Goal: Task Accomplishment & Management: Use online tool/utility

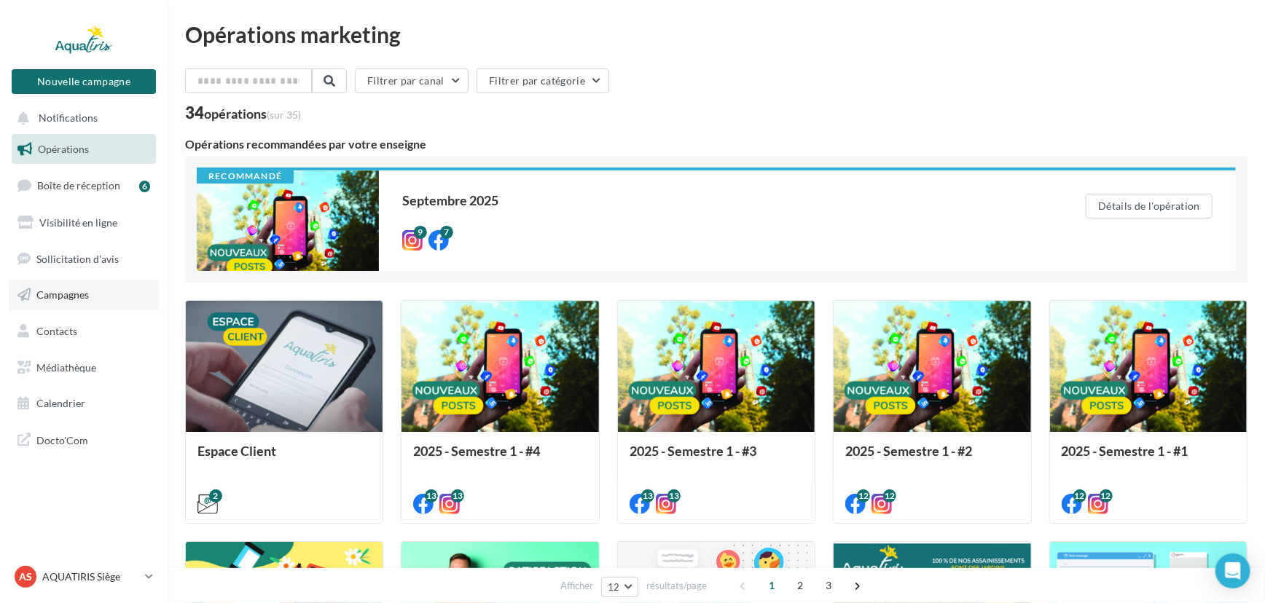
click at [98, 296] on link "Campagnes" at bounding box center [84, 295] width 150 height 31
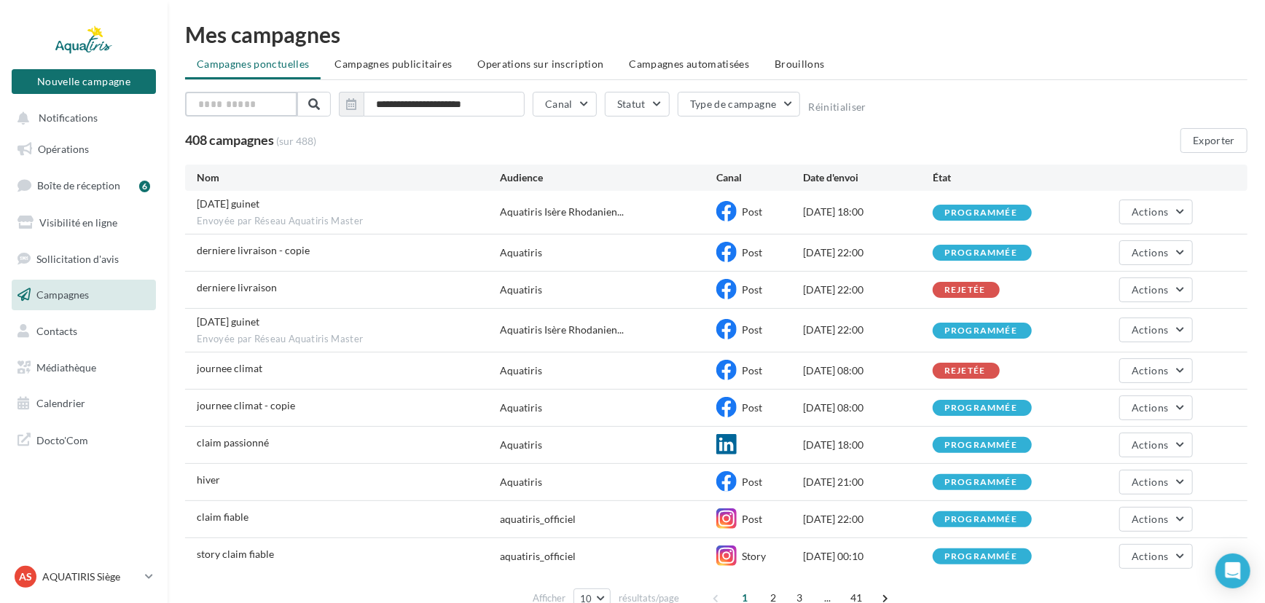
click at [257, 112] on input "text" at bounding box center [241, 104] width 112 height 25
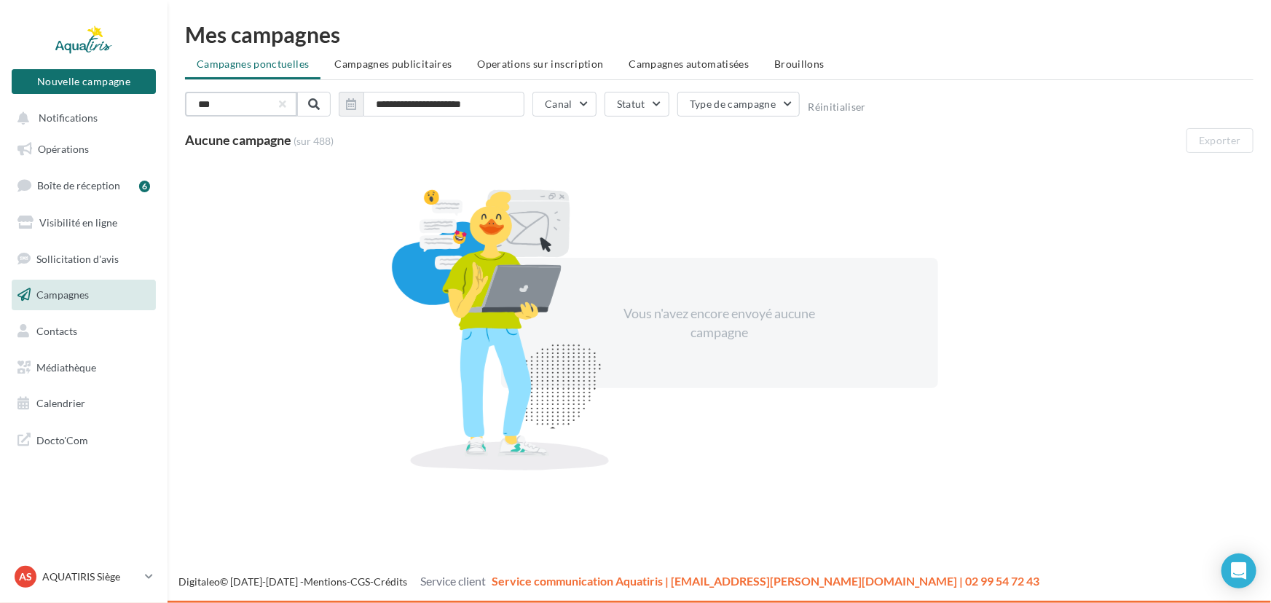
click at [270, 111] on input "***" at bounding box center [241, 104] width 112 height 25
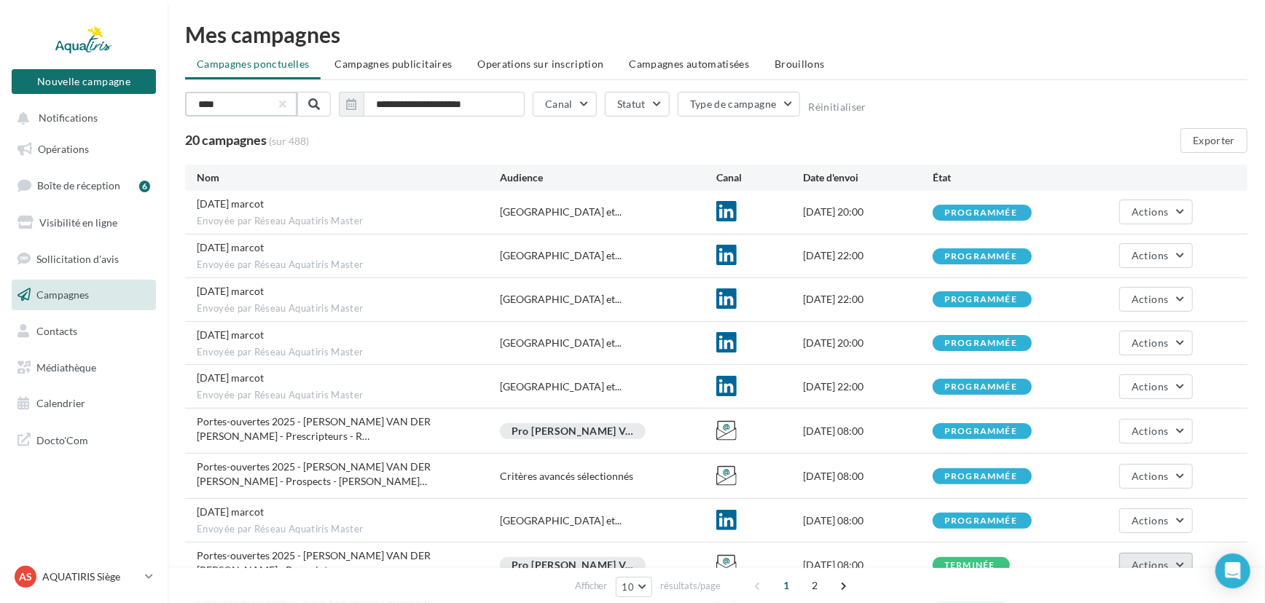
type input "****"
click at [1159, 559] on span "Actions" at bounding box center [1149, 565] width 36 height 12
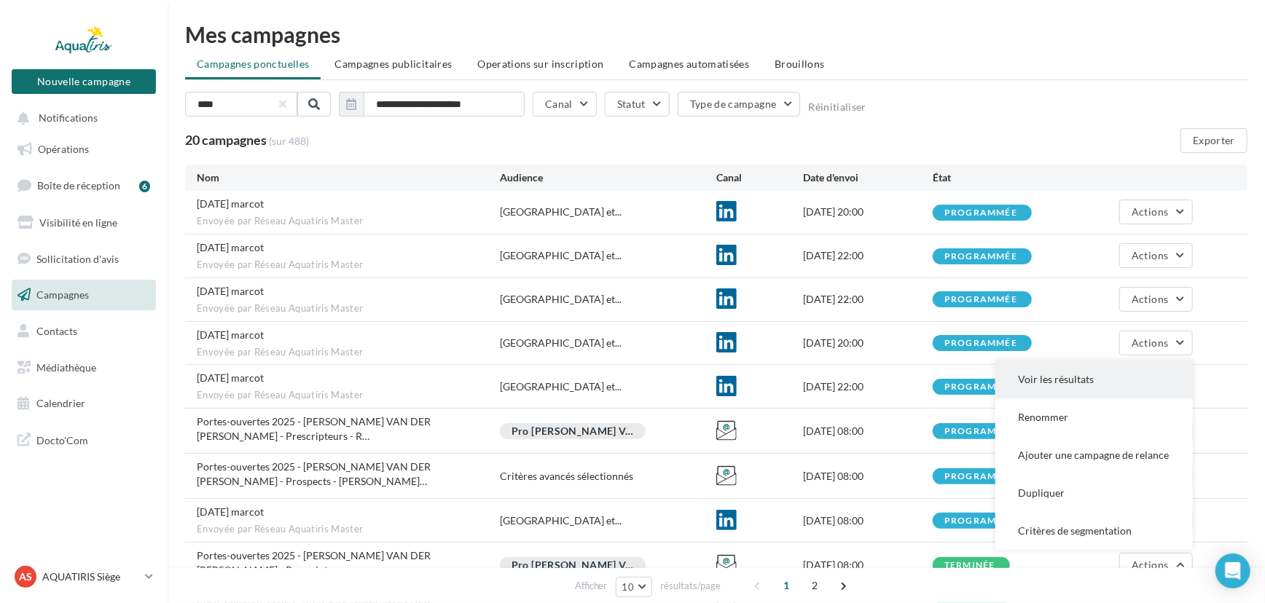
click at [1061, 368] on button "Voir les résultats" at bounding box center [1093, 380] width 197 height 38
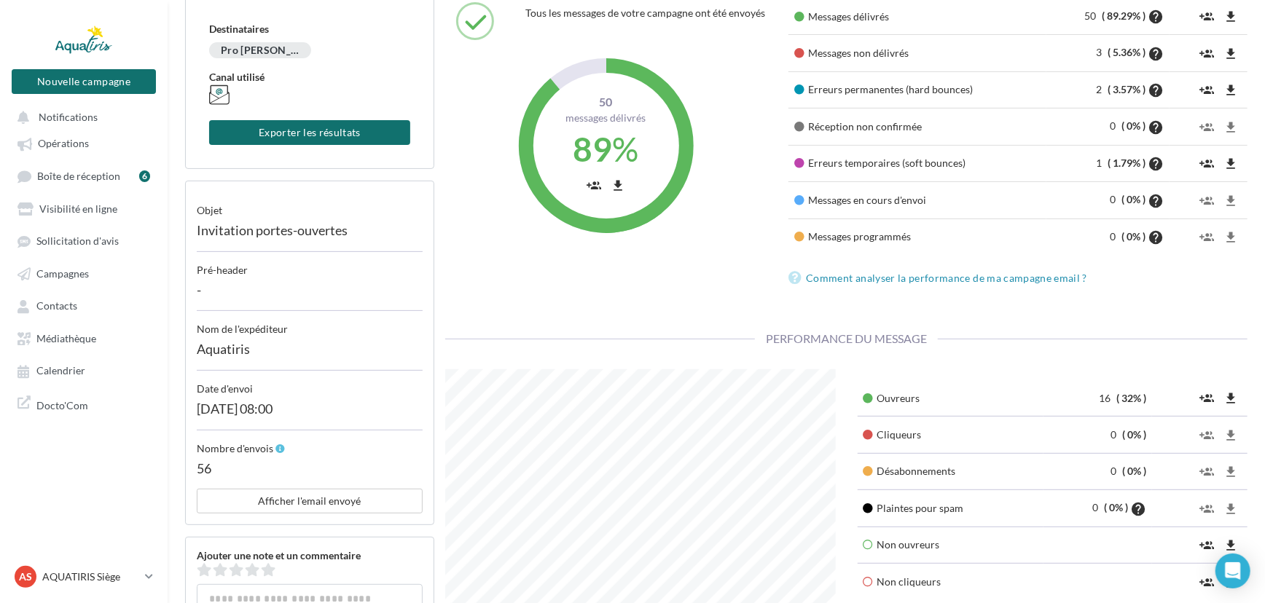
scroll to position [198, 0]
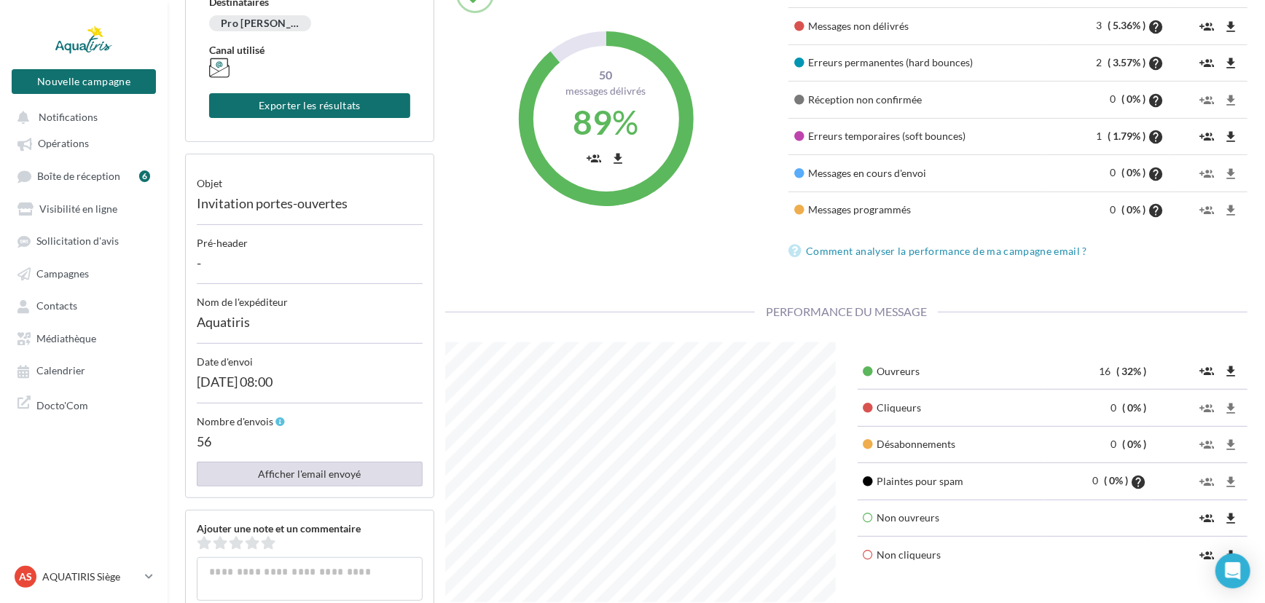
click at [337, 479] on button "Afficher l'email envoyé" at bounding box center [310, 474] width 226 height 25
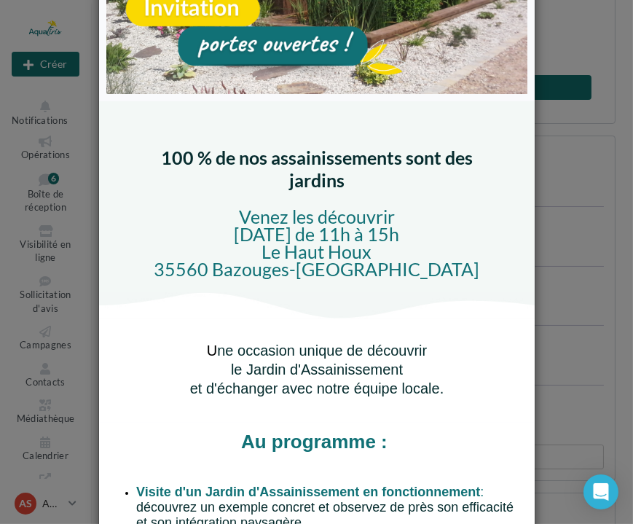
scroll to position [728226, 728096]
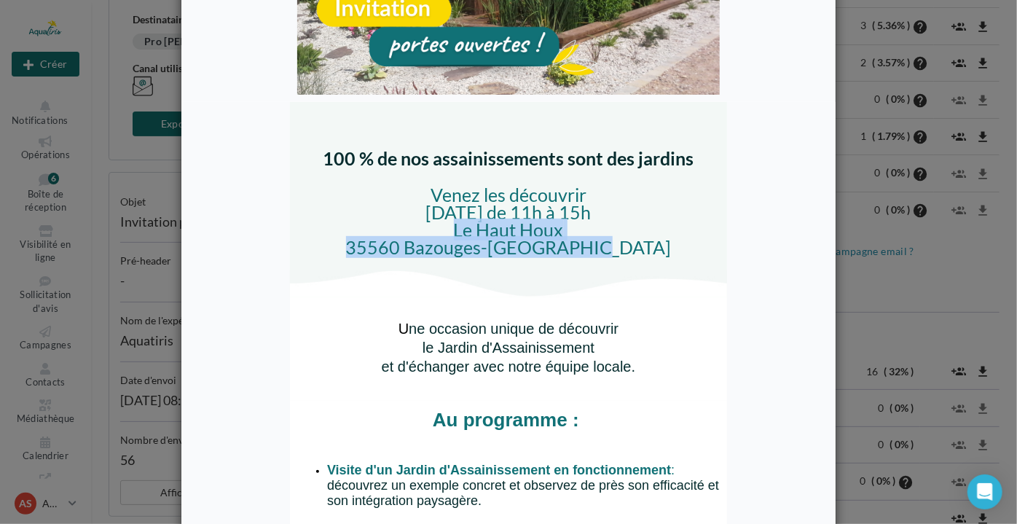
drag, startPoint x: 455, startPoint y: 229, endPoint x: 637, endPoint y: 254, distance: 184.5
click at [637, 254] on p "Le Haut Houx 35560 Bazouges-La-Pérouse" at bounding box center [508, 238] width 372 height 35
copy span "Le Haut Houx 35560 Bazouges-La-Pérouse"
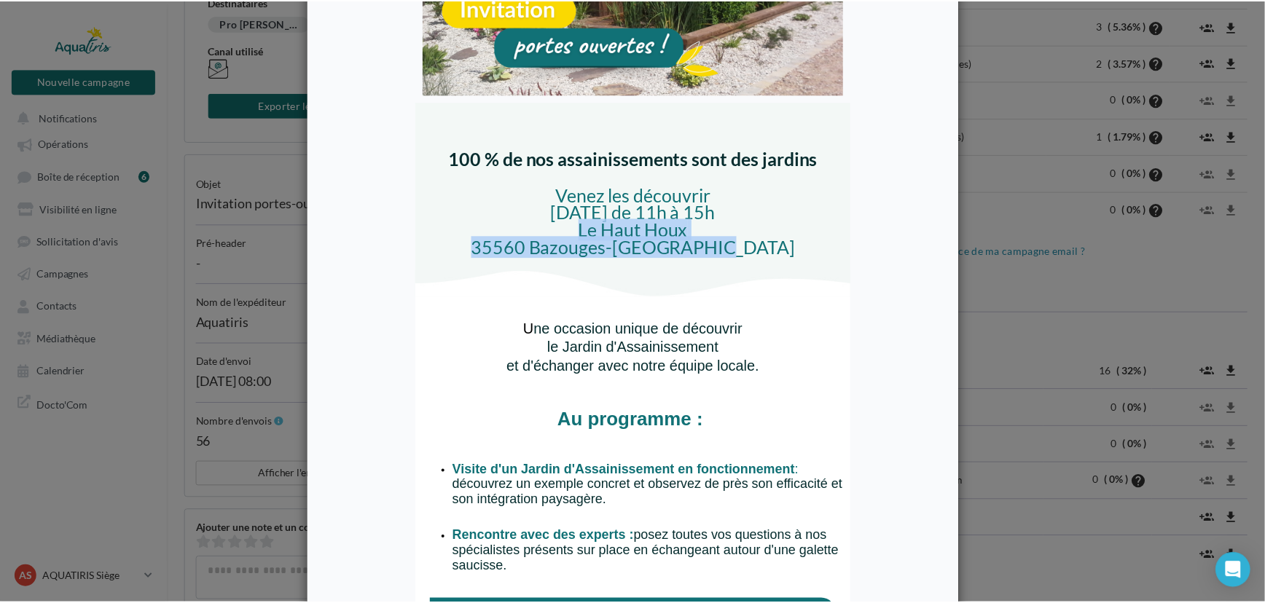
scroll to position [262, 414]
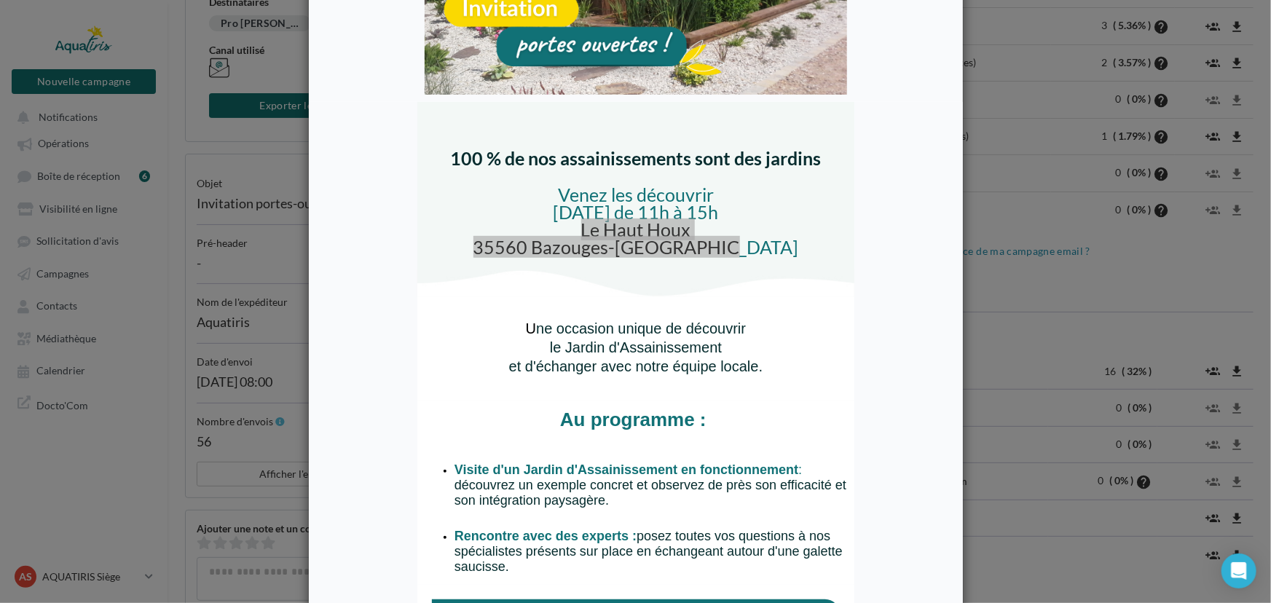
click at [234, 191] on div at bounding box center [635, 301] width 1271 height 603
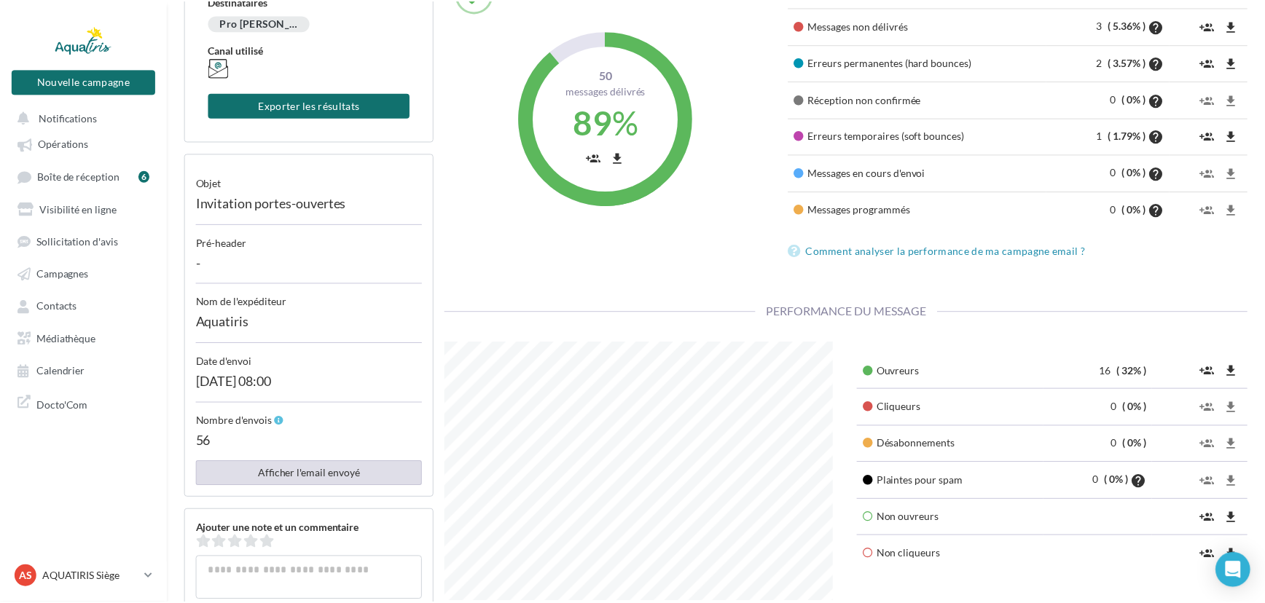
scroll to position [728183, 728032]
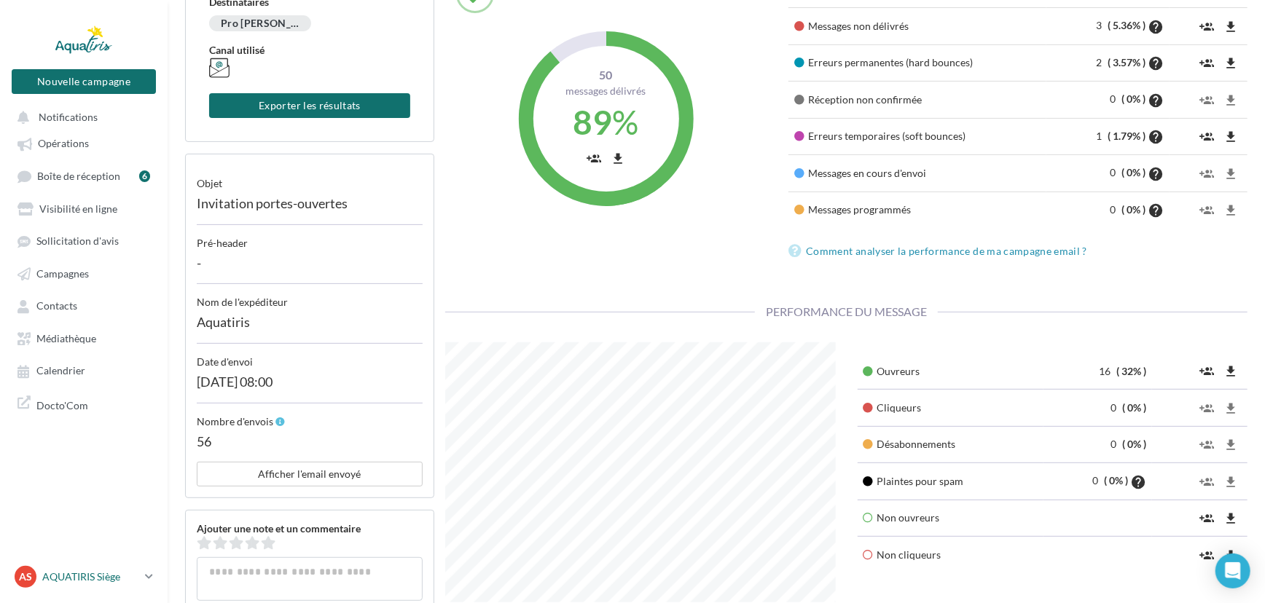
click at [101, 580] on p "AQUATIRIS Siège" at bounding box center [90, 577] width 97 height 15
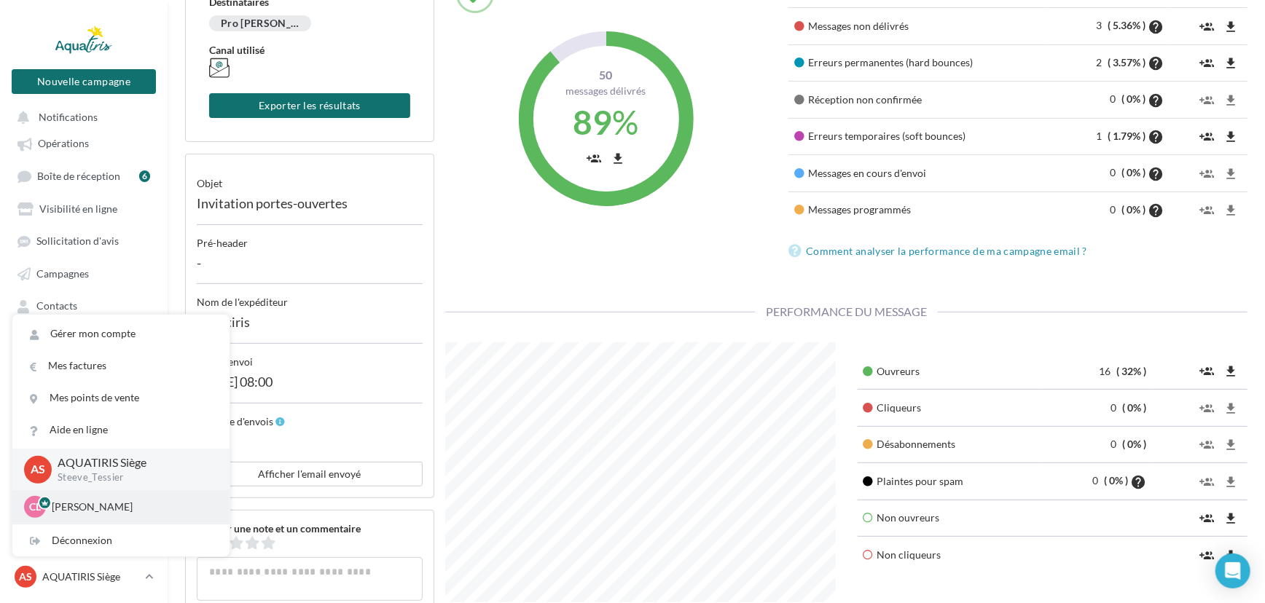
click at [82, 505] on p "Chloé Lallée" at bounding box center [132, 507] width 160 height 15
